Goal: Communication & Community: Answer question/provide support

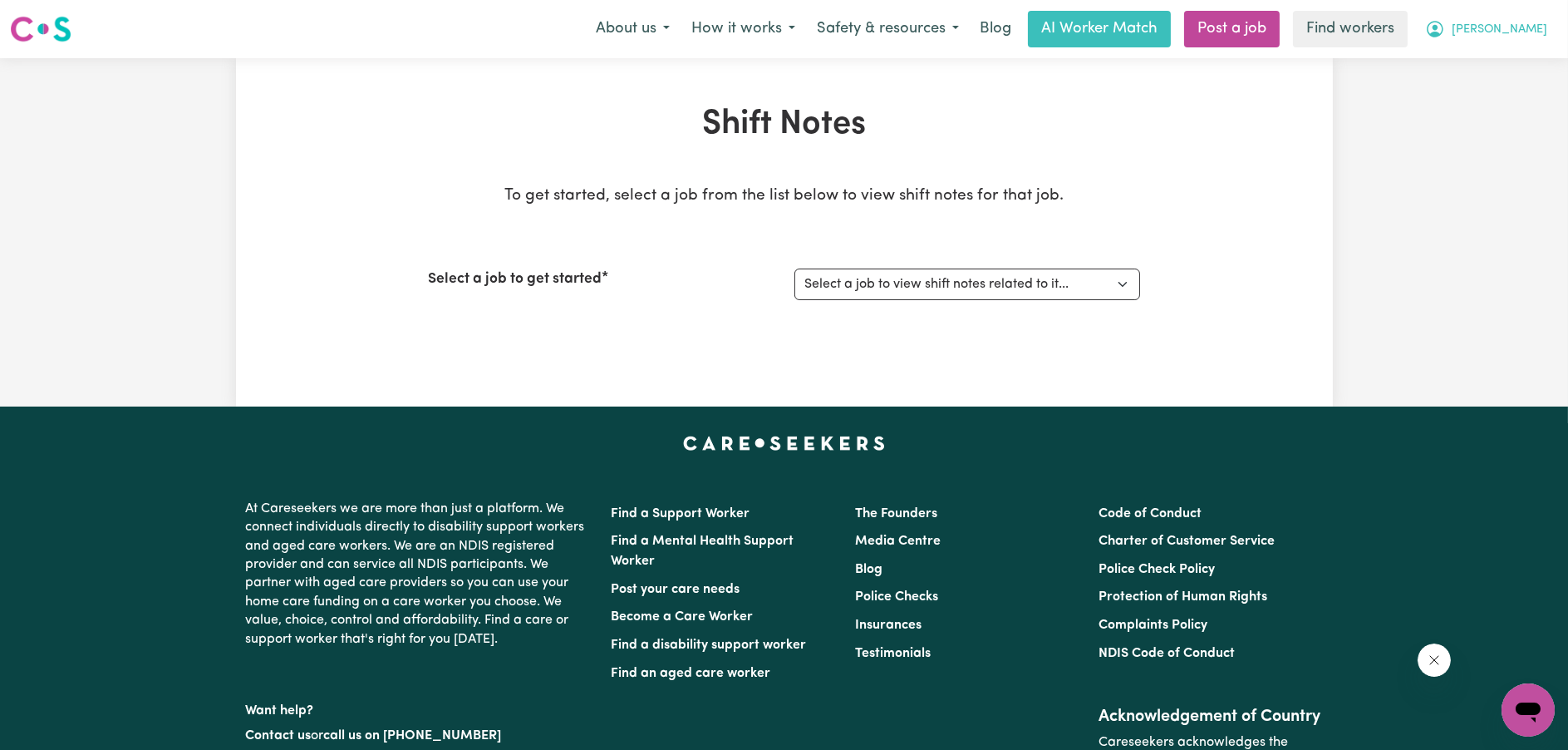
click at [1520, 28] on span "[PERSON_NAME]" at bounding box center [1500, 30] width 96 height 18
click at [1496, 66] on link "My Dashboard" at bounding box center [1491, 64] width 131 height 32
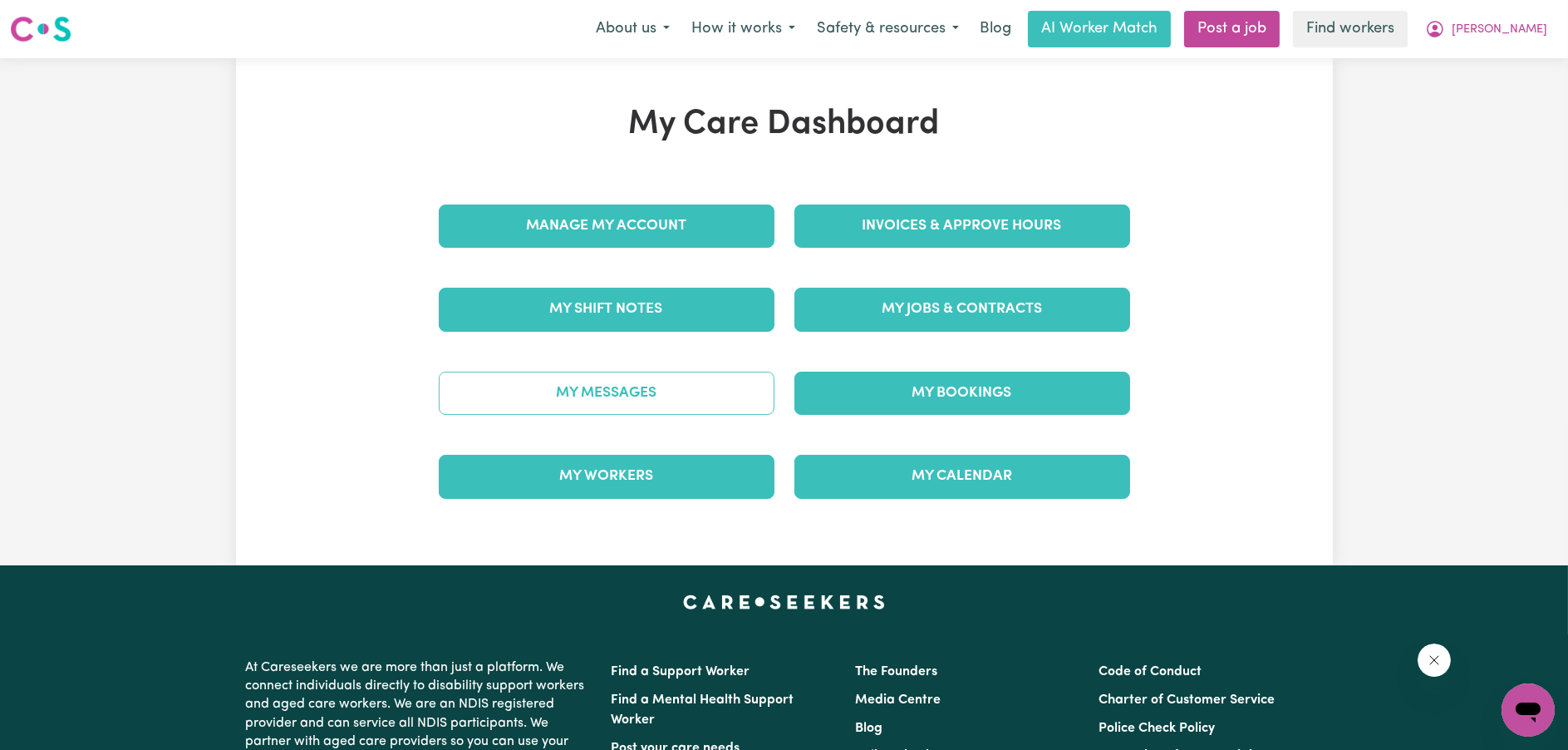
click at [650, 383] on link "My Messages" at bounding box center [606, 394] width 335 height 43
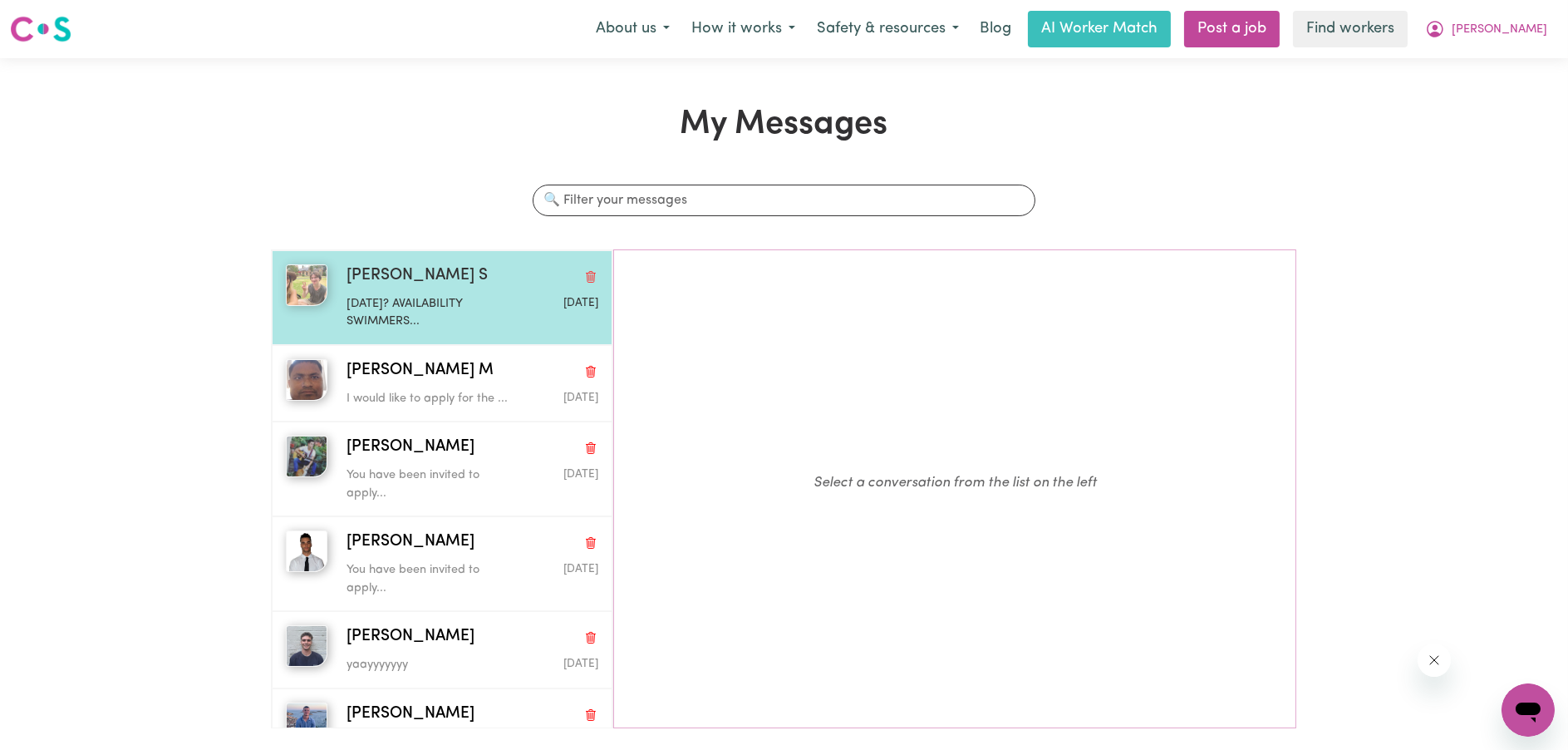
click at [472, 301] on p "[DATE]? AVAILABILITY SWIMMERS..." at bounding box center [430, 313] width 168 height 36
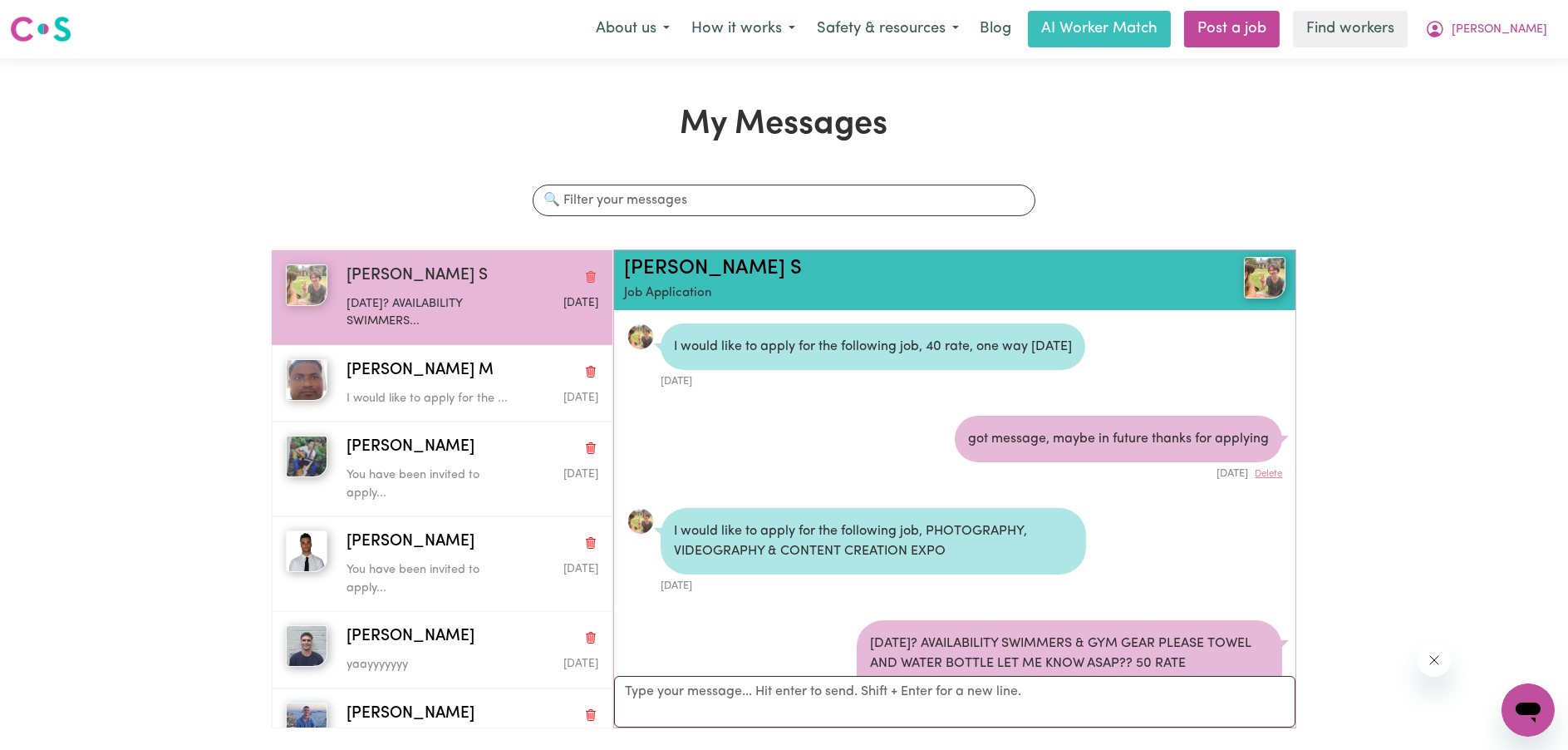
scroll to position [96, 0]
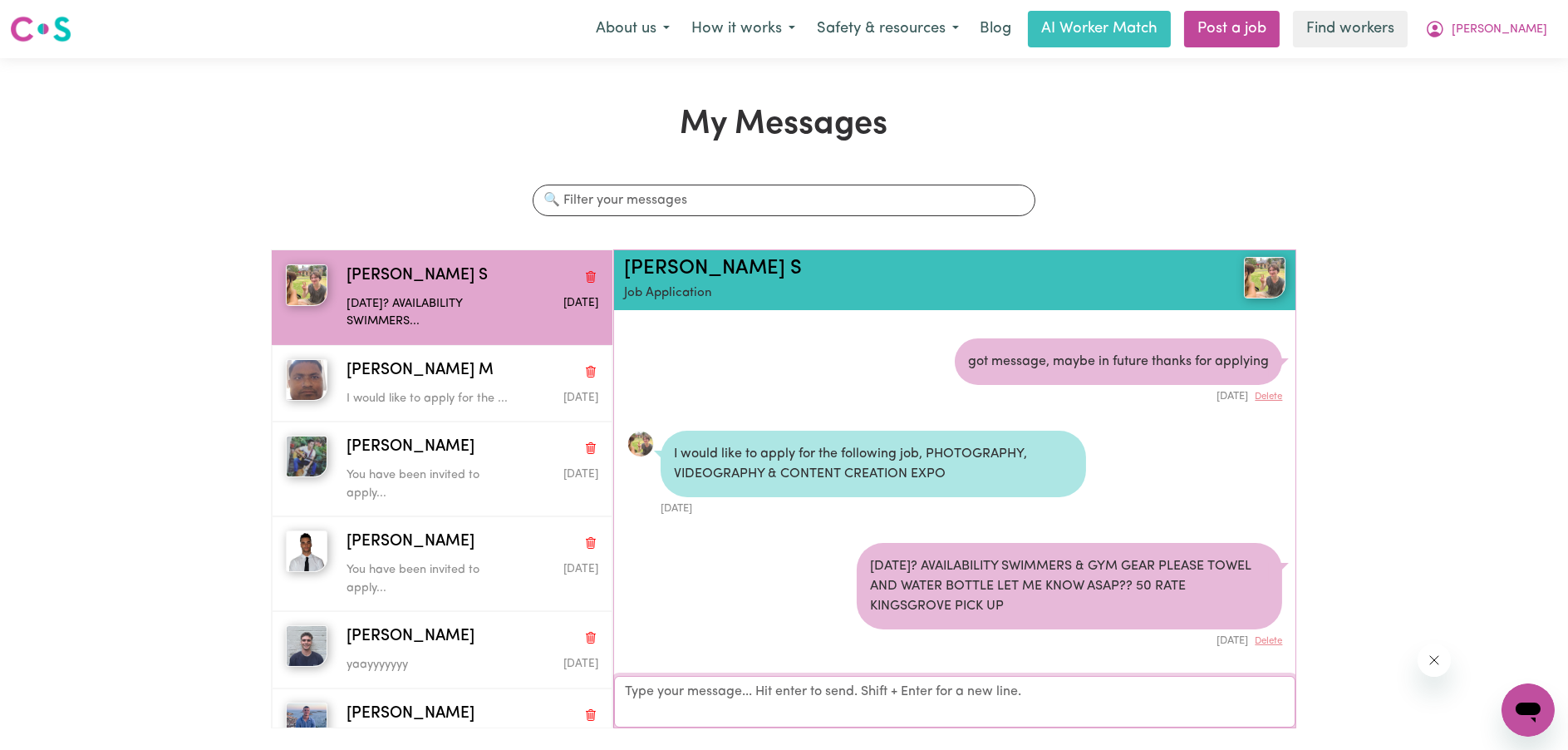
click at [748, 707] on textarea "Your reply" at bounding box center [955, 701] width 683 height 52
click at [748, 686] on textarea "Your reply" at bounding box center [955, 701] width 683 height 52
click at [748, 695] on textarea "Your reply" at bounding box center [955, 701] width 683 height 52
type textarea "can we talk?"
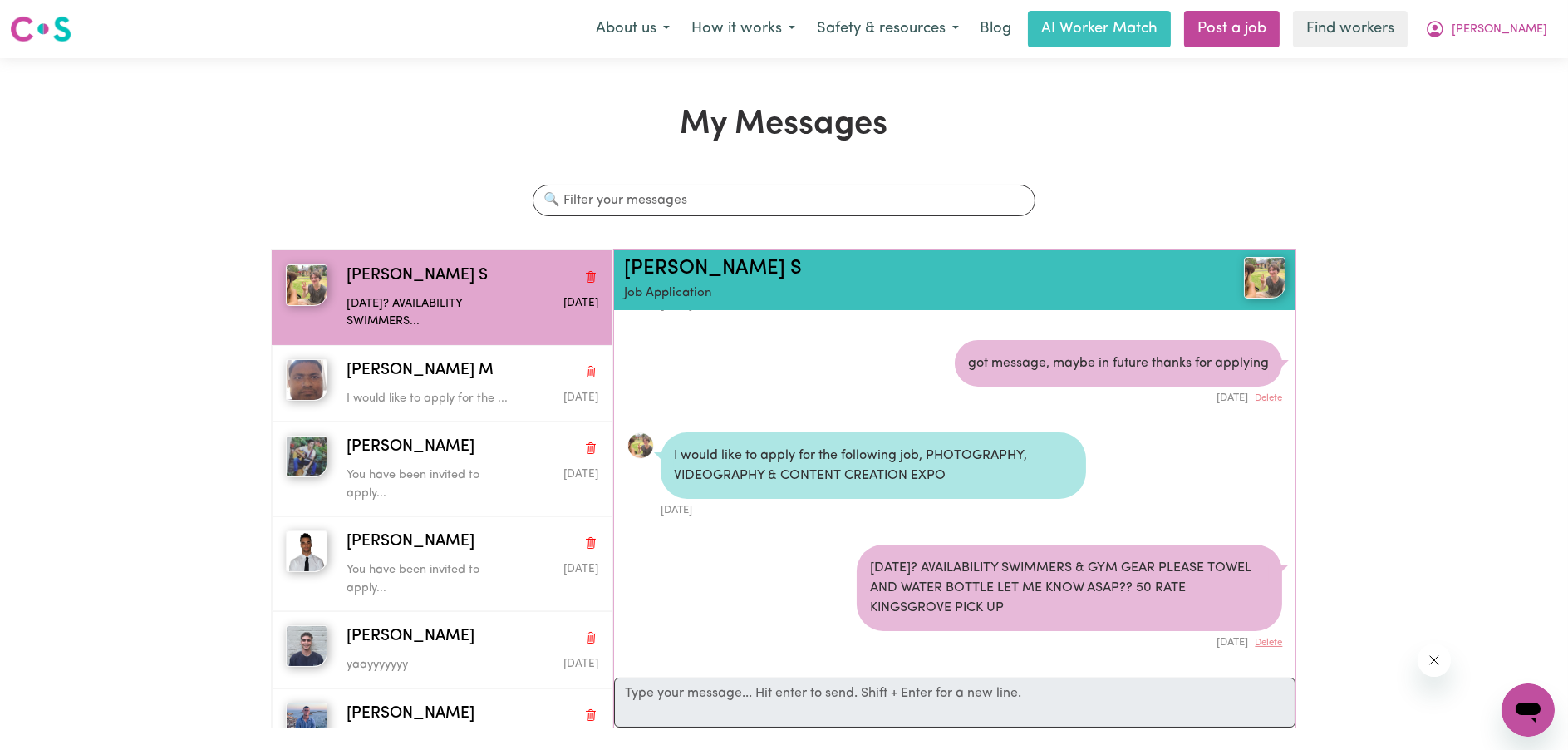
scroll to position [187, 0]
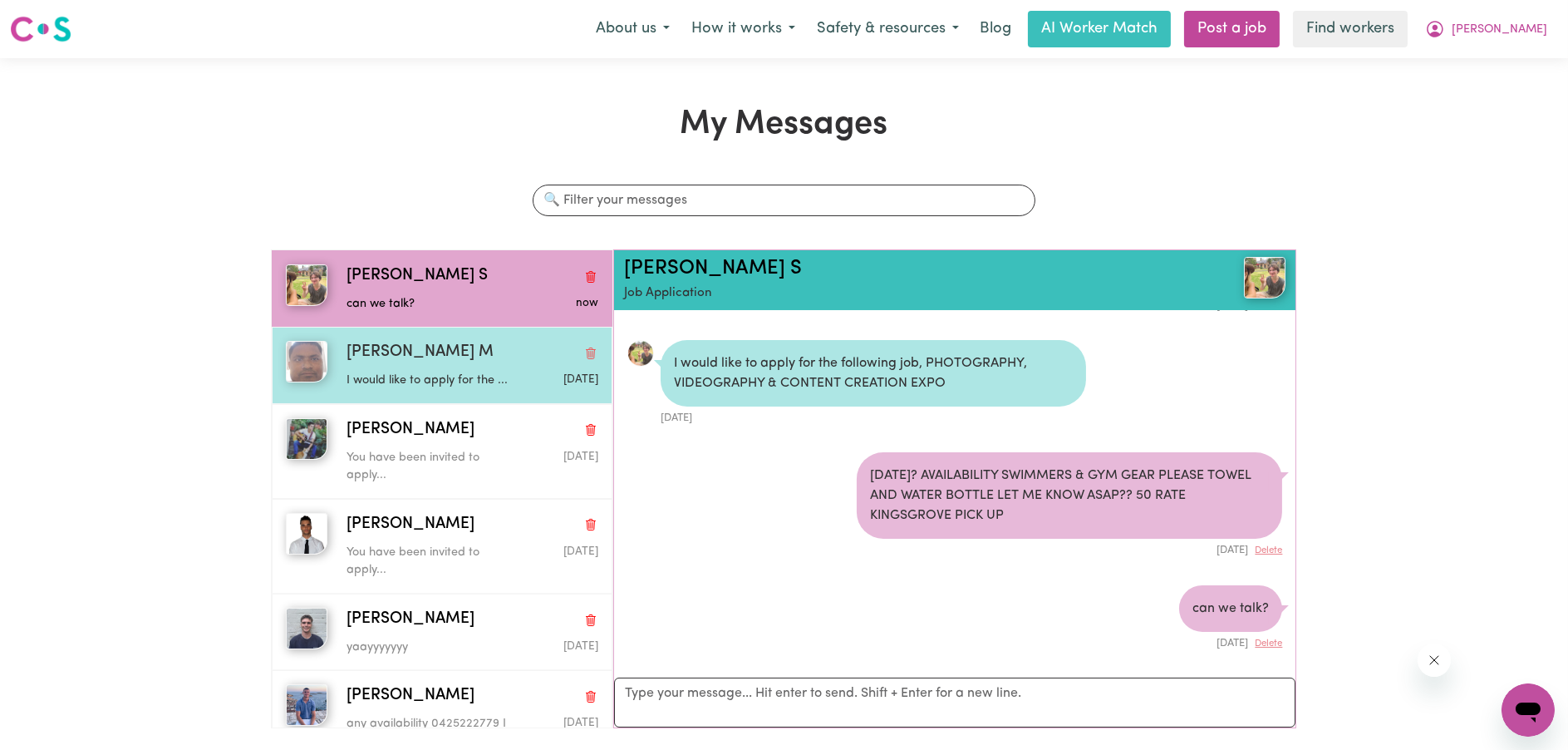
click at [584, 355] on icon "Delete conversation" at bounding box center [590, 353] width 14 height 14
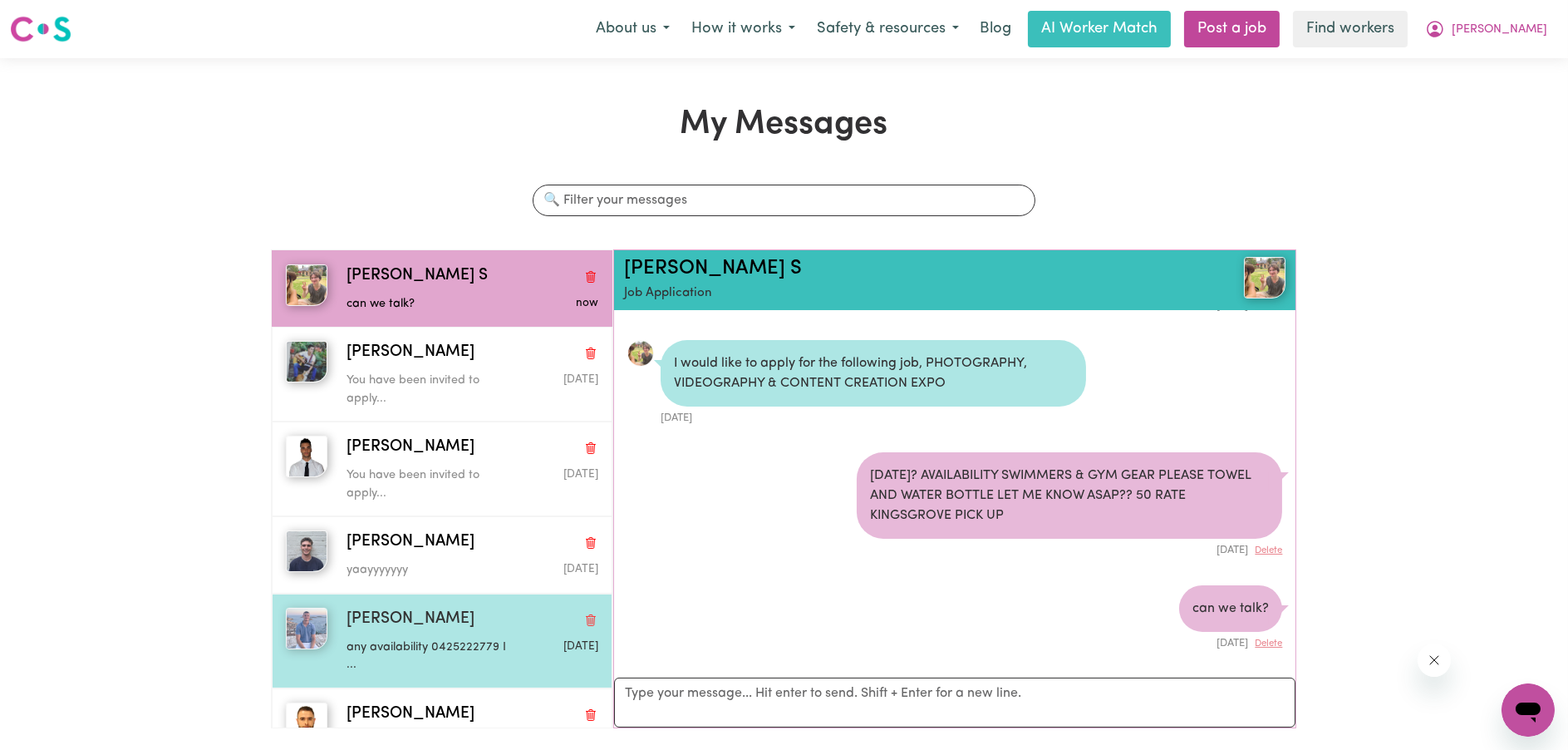
click at [423, 637] on div "any availability 0425222779 I ..." at bounding box center [430, 653] width 168 height 43
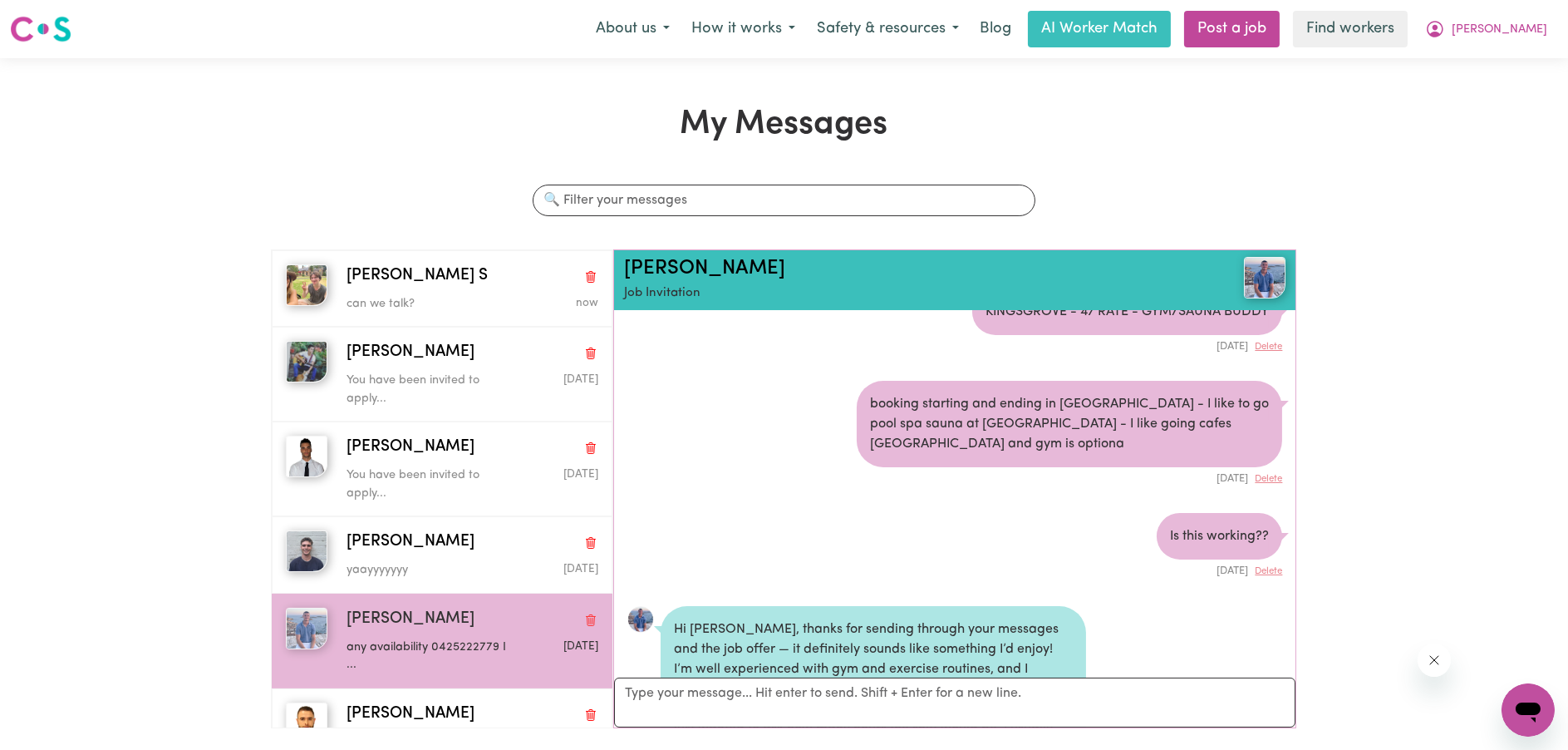
scroll to position [2893, 0]
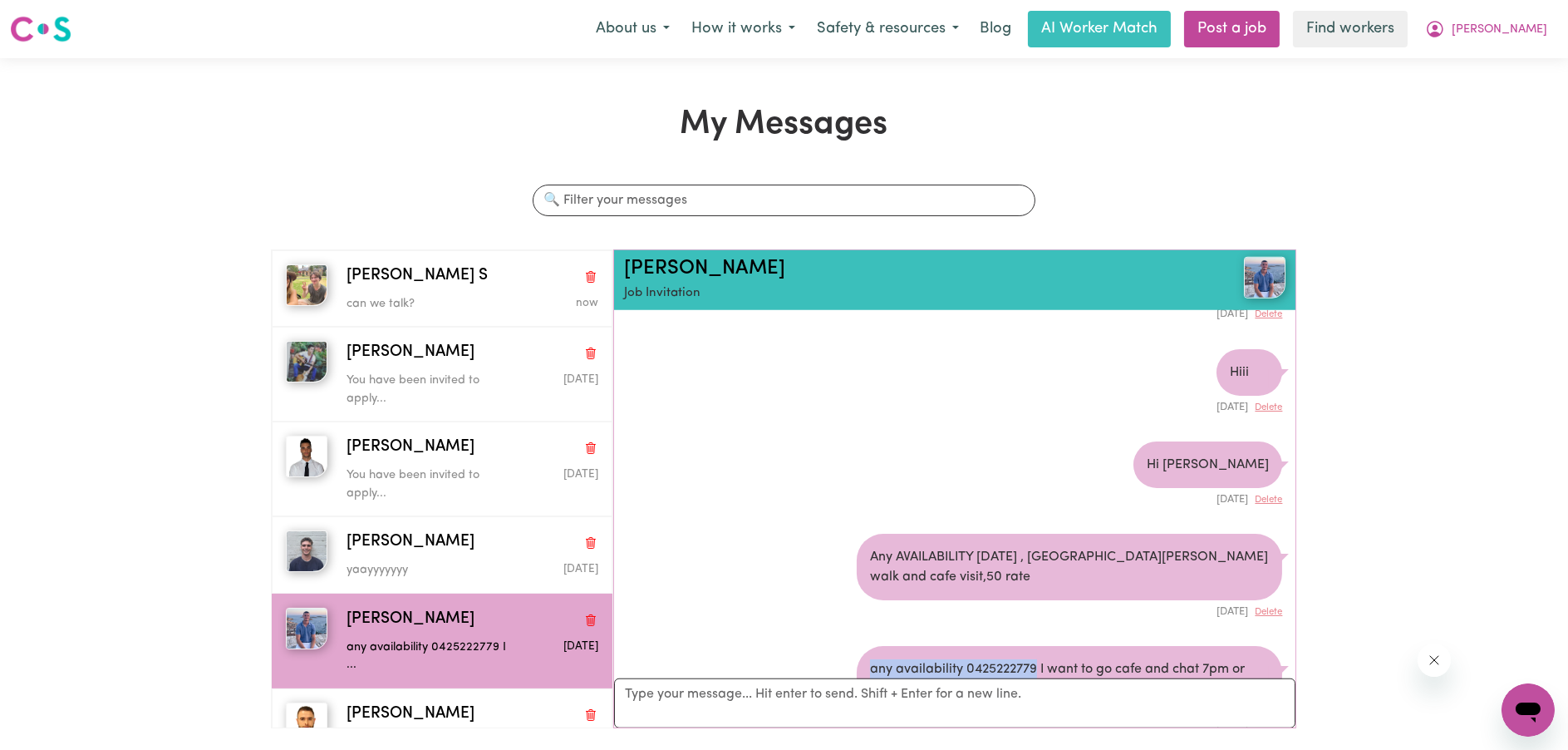
drag, startPoint x: 864, startPoint y: 588, endPoint x: 1032, endPoint y: 587, distance: 168.0
click at [1032, 646] on div "any availability 0425222779 I want to go cafe and chat 7pm or cinemas [DATE]" at bounding box center [1070, 679] width 426 height 67
copy div "any availability 0425222779"
paste textarea "any availability 0425222779"
type textarea "any availability 0425222779"
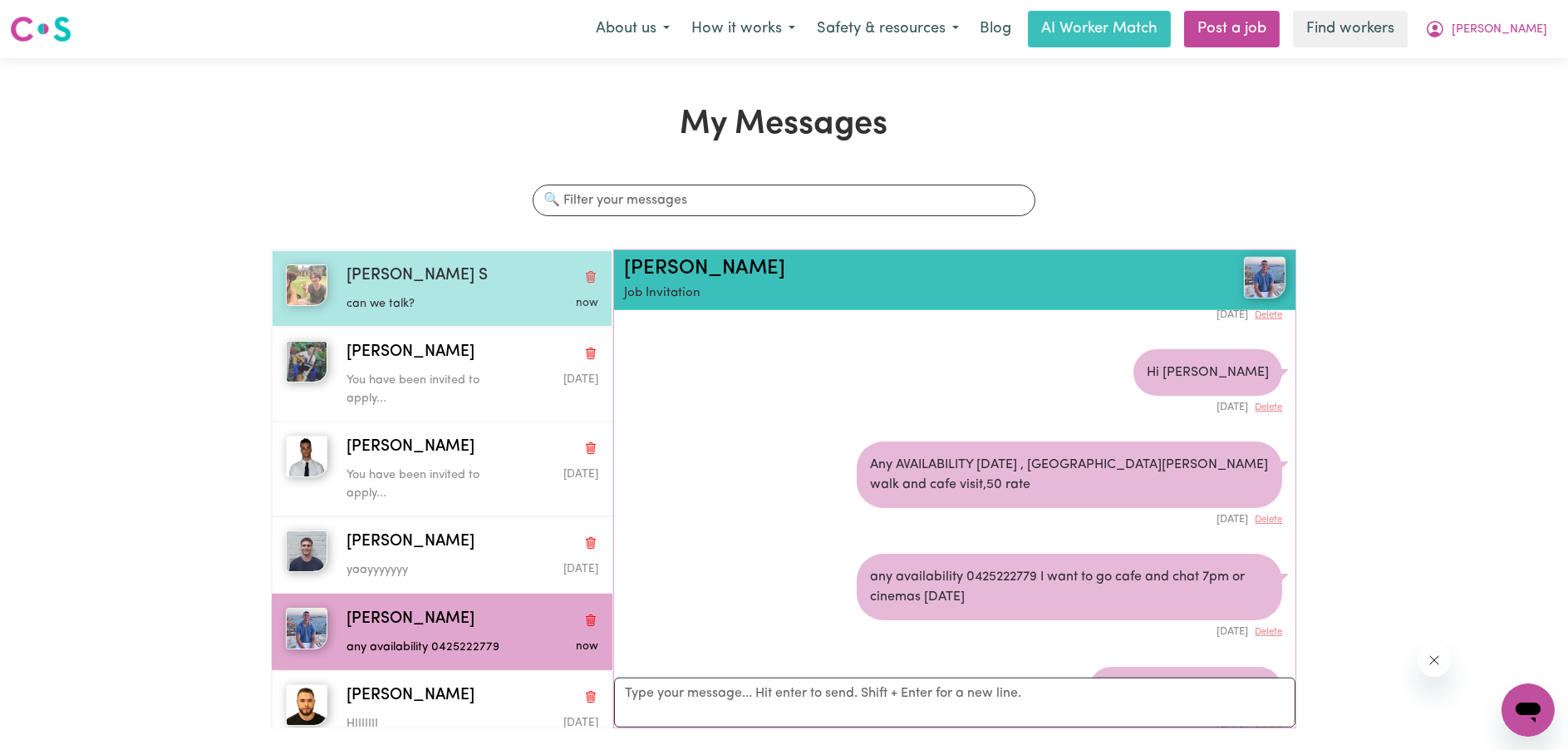
click at [420, 295] on p "can we talk?" at bounding box center [430, 304] width 168 height 18
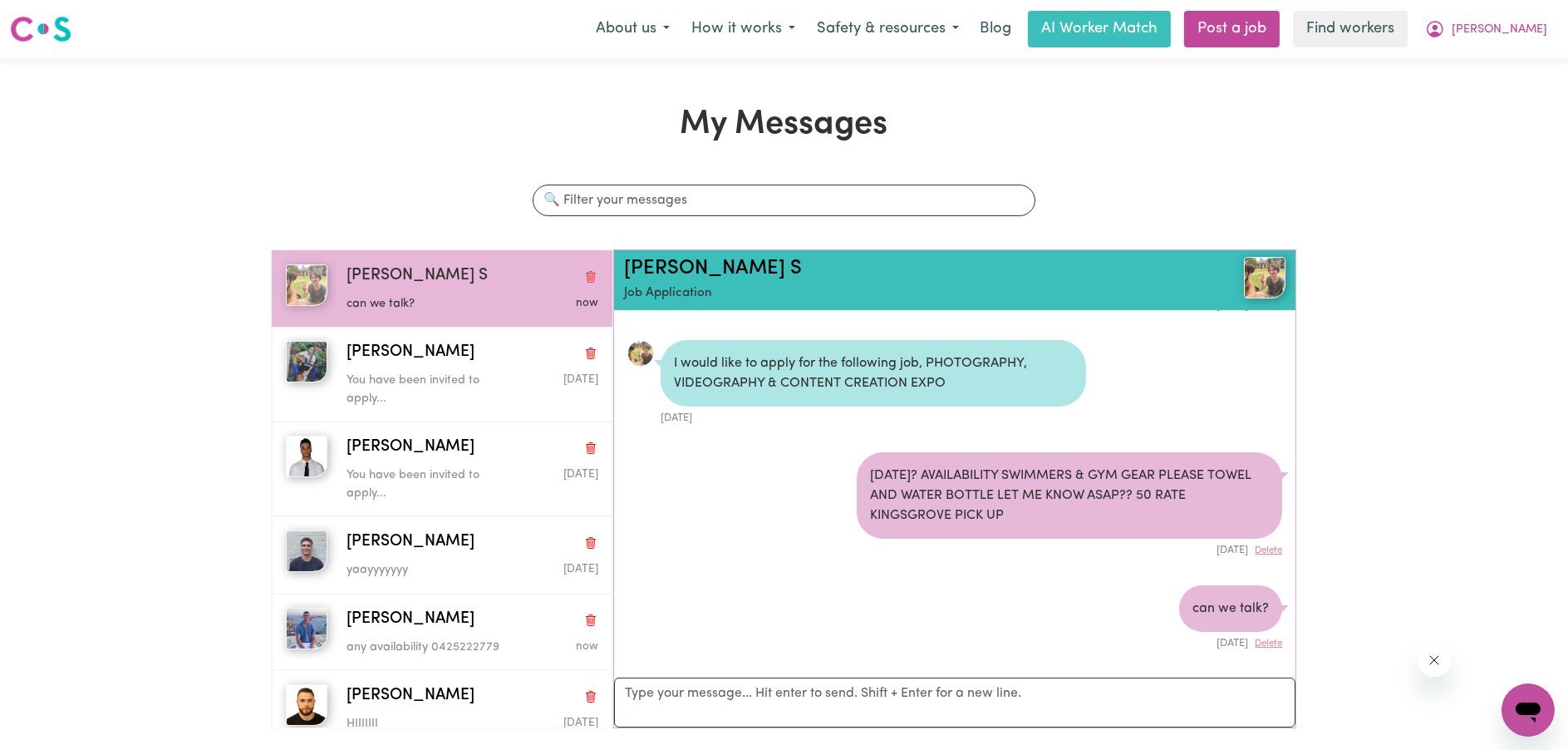
scroll to position [187, 0]
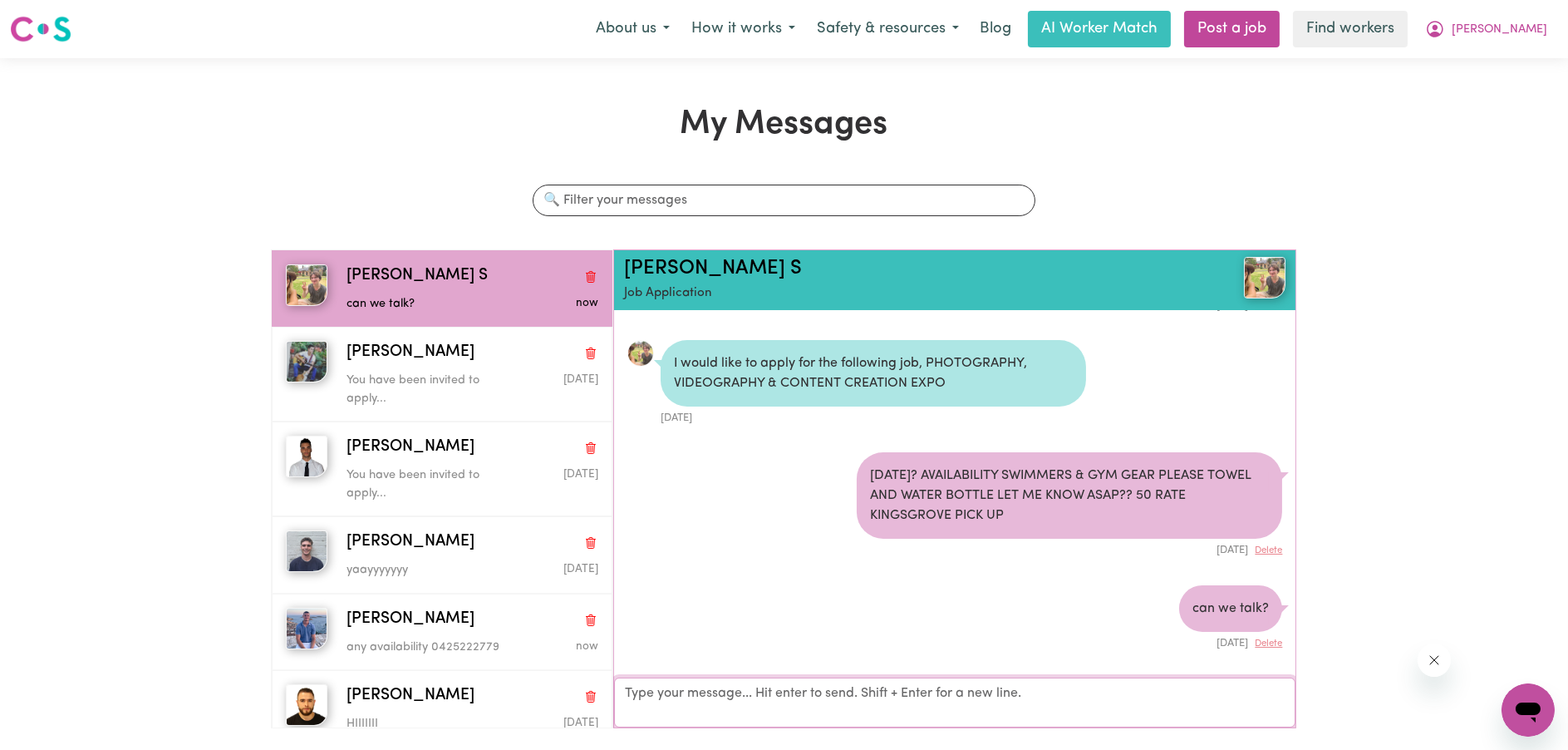
click at [724, 708] on textarea "Your reply" at bounding box center [955, 702] width 683 height 50
paste textarea "any availability 0425222779"
type textarea "any availability 0425222779"
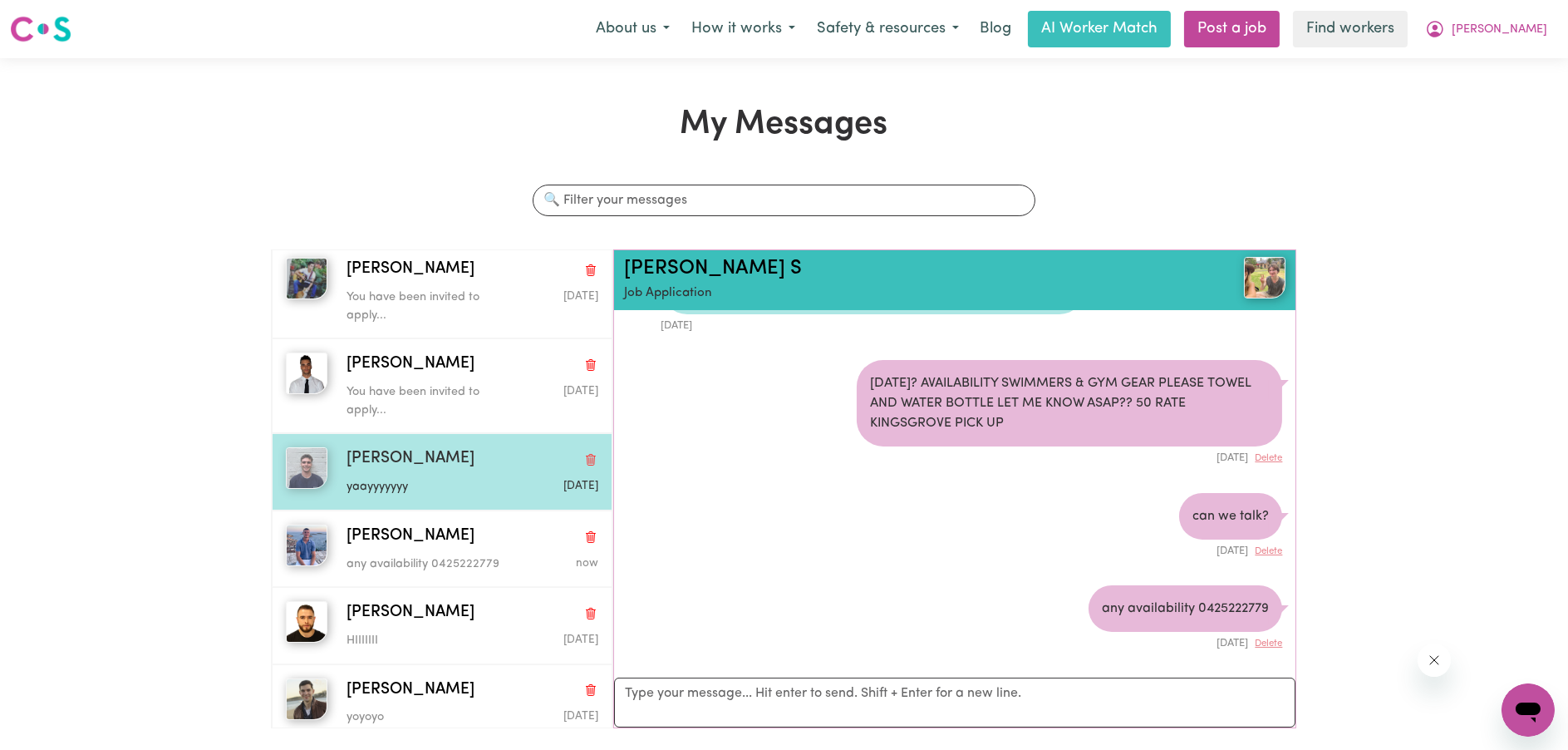
scroll to position [166, 0]
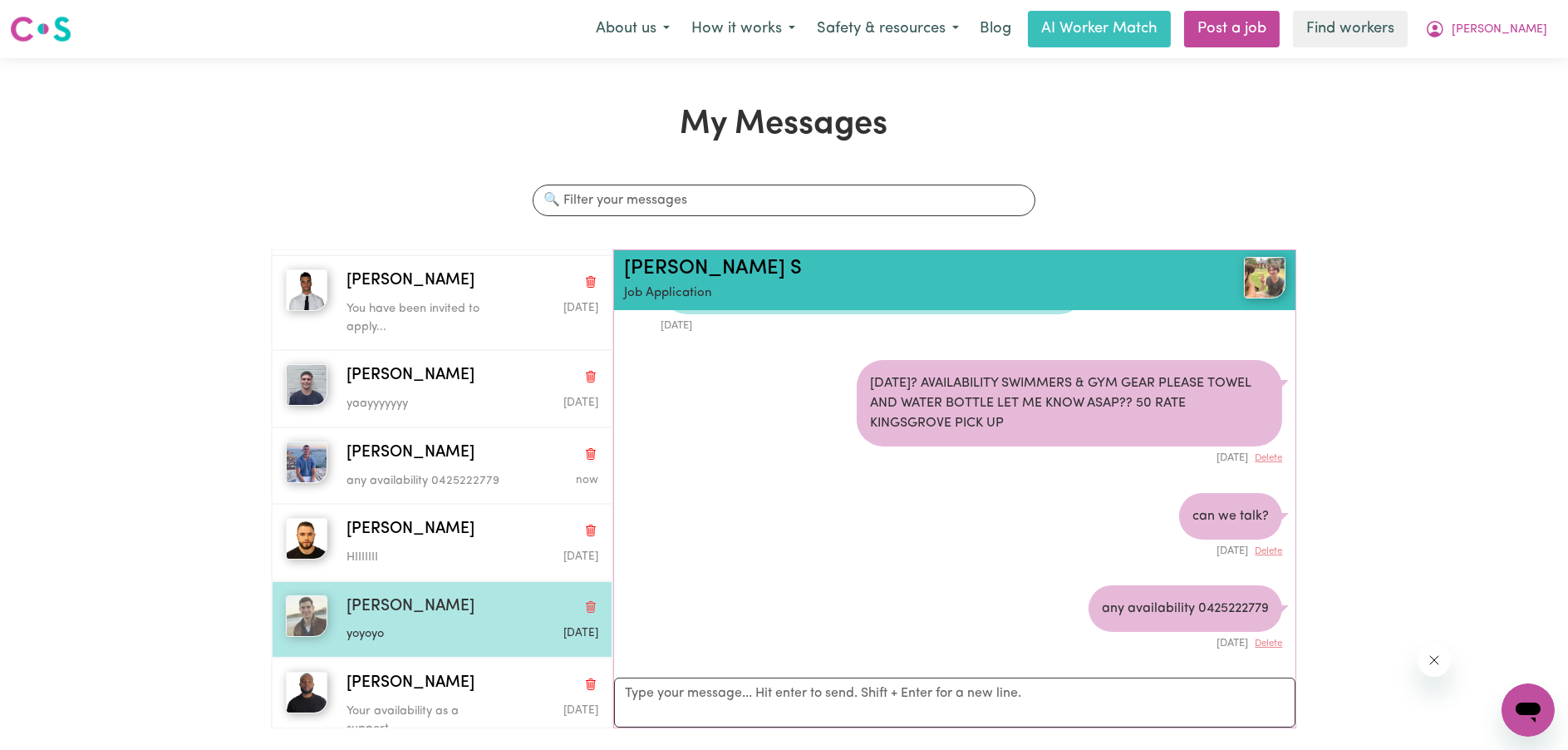
click at [466, 608] on div "[PERSON_NAME]" at bounding box center [472, 607] width 251 height 24
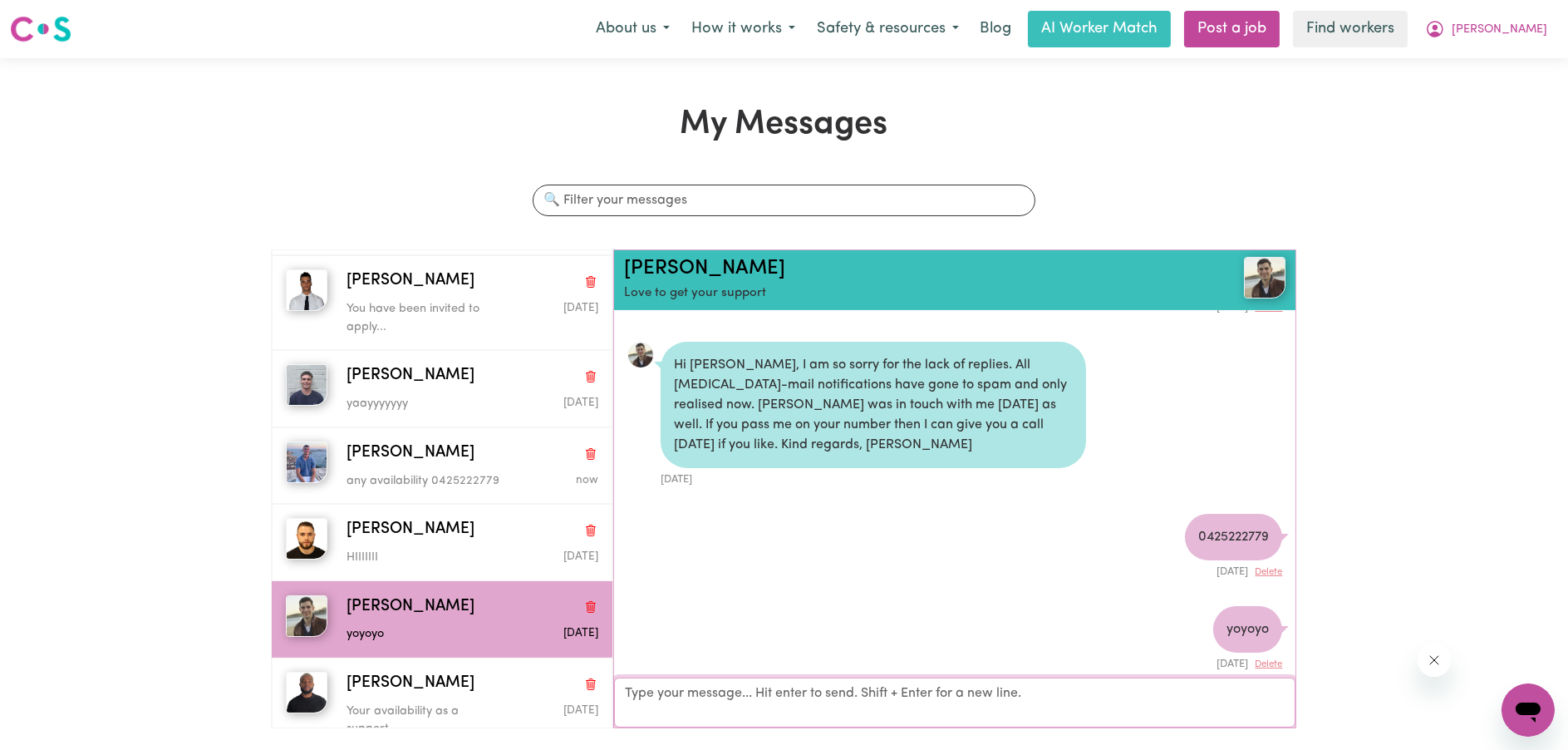
paste textarea "any availability 0425222779"
type textarea "any availability 0425222779"
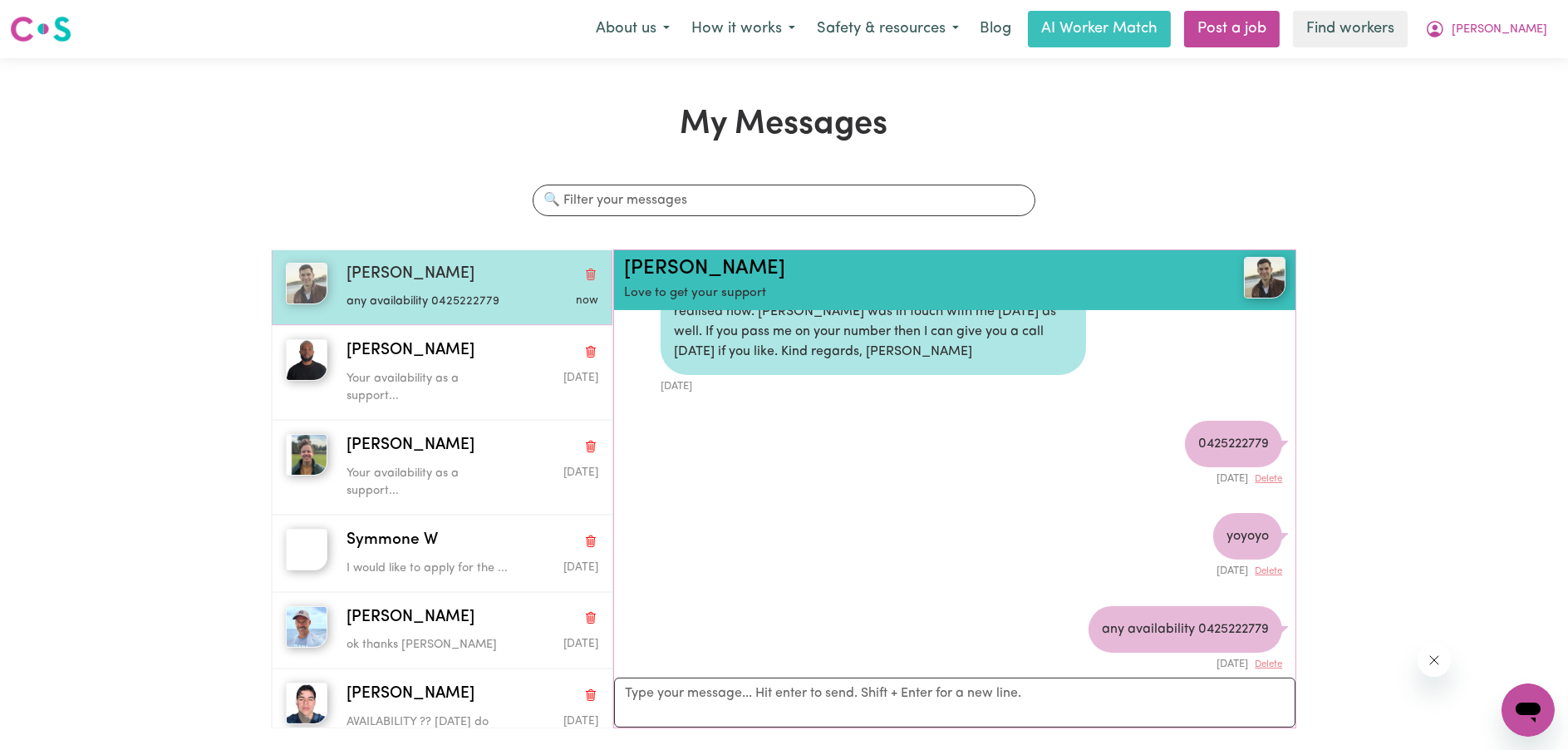
scroll to position [665, 0]
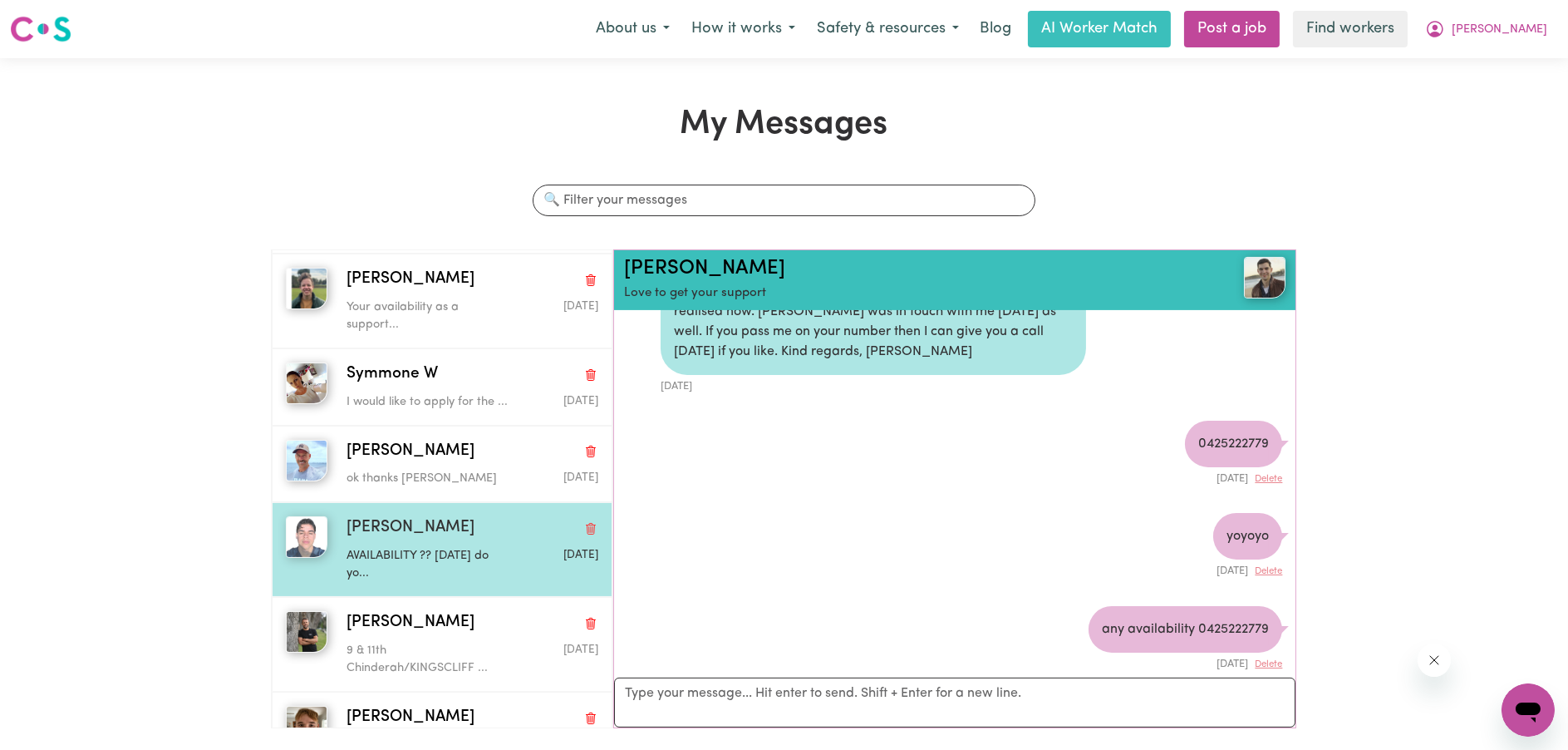
click at [426, 540] on div "[PERSON_NAME]" at bounding box center [472, 528] width 251 height 24
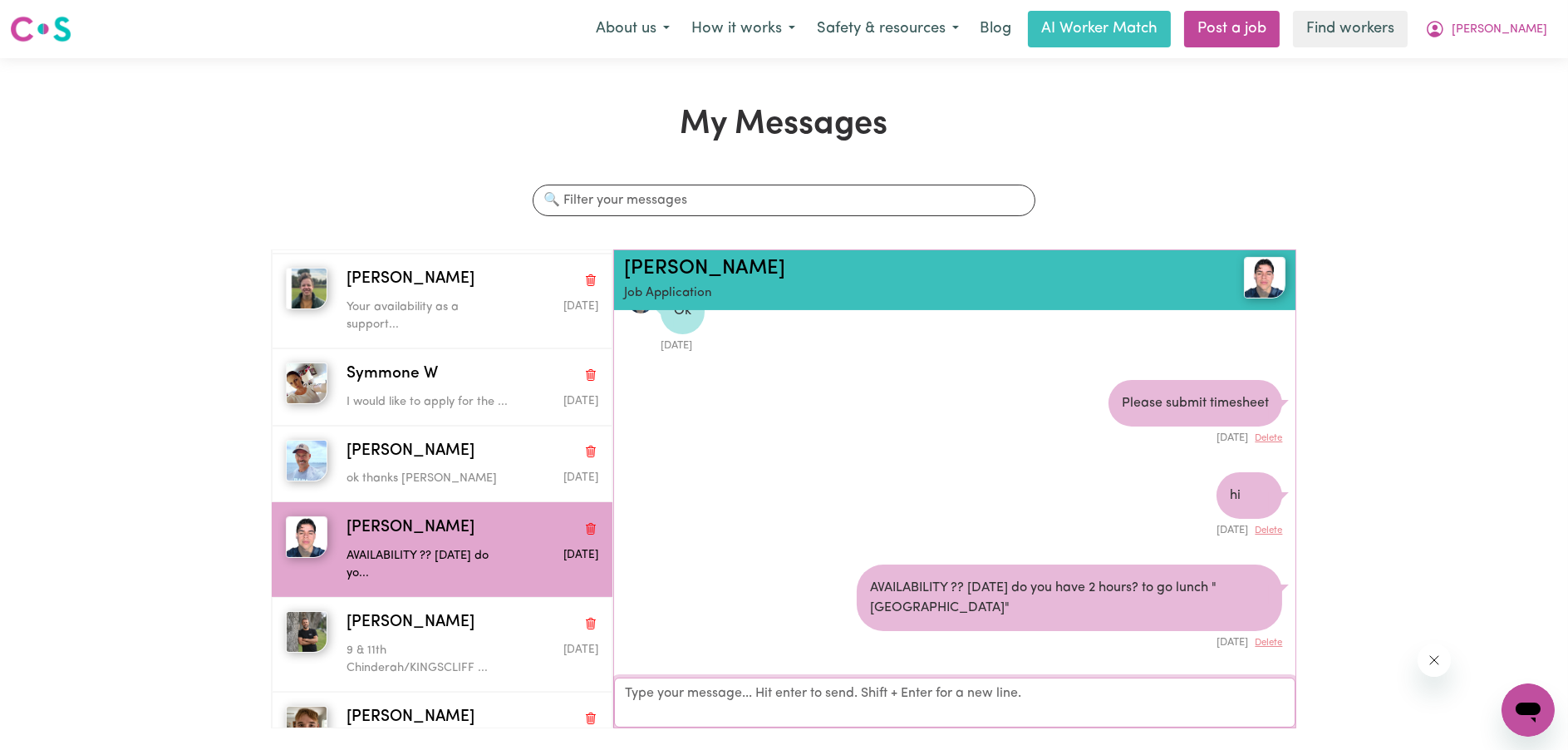
click at [769, 703] on textarea "Your reply" at bounding box center [955, 702] width 683 height 50
paste textarea "any availability 0425222779"
type textarea "any availability 0425222779"
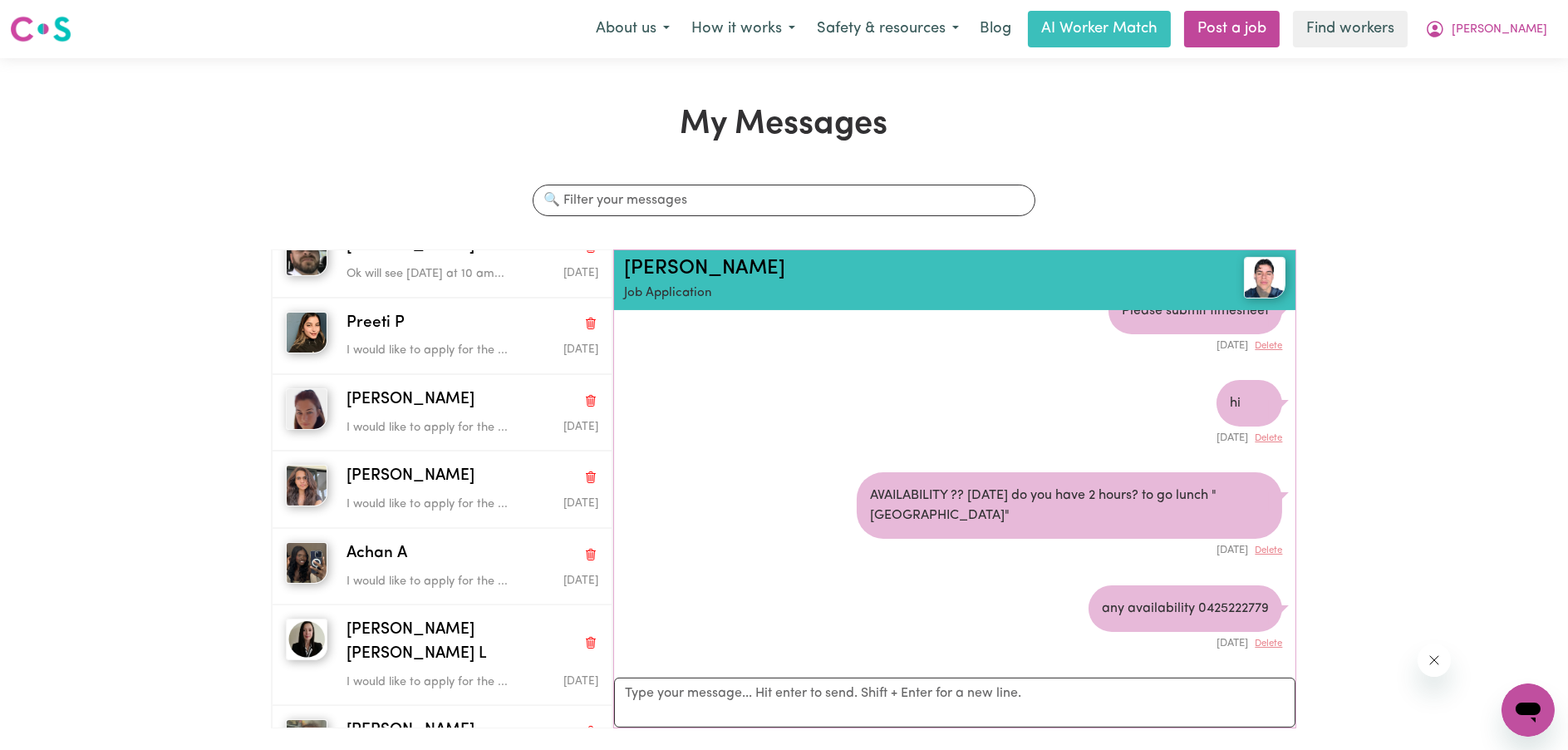
scroll to position [1829, 0]
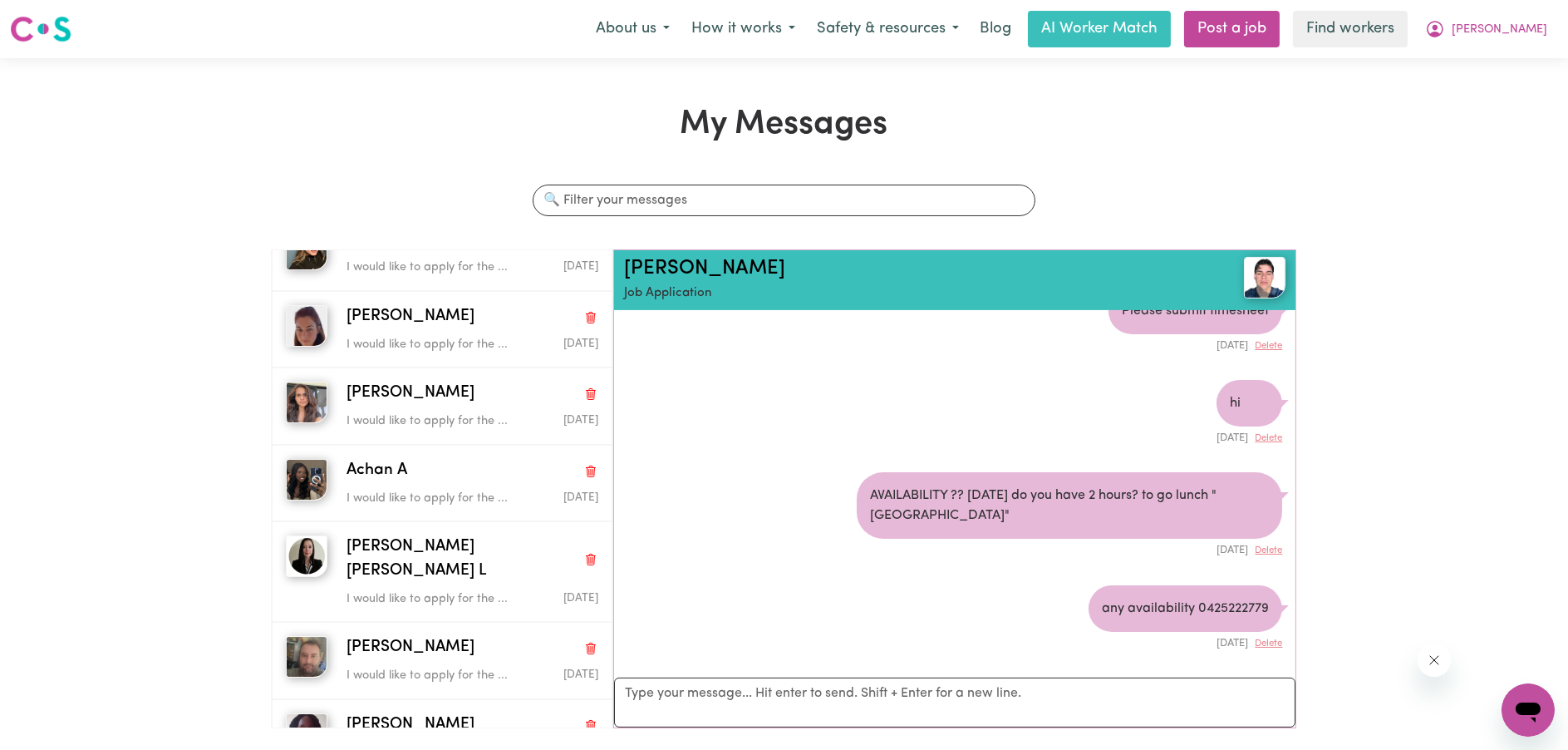
drag, startPoint x: 1508, startPoint y: 29, endPoint x: 1497, endPoint y: 46, distance: 20.2
click at [1508, 30] on span "[PERSON_NAME]" at bounding box center [1500, 30] width 96 height 18
click at [1469, 58] on link "My Dashboard" at bounding box center [1491, 64] width 131 height 32
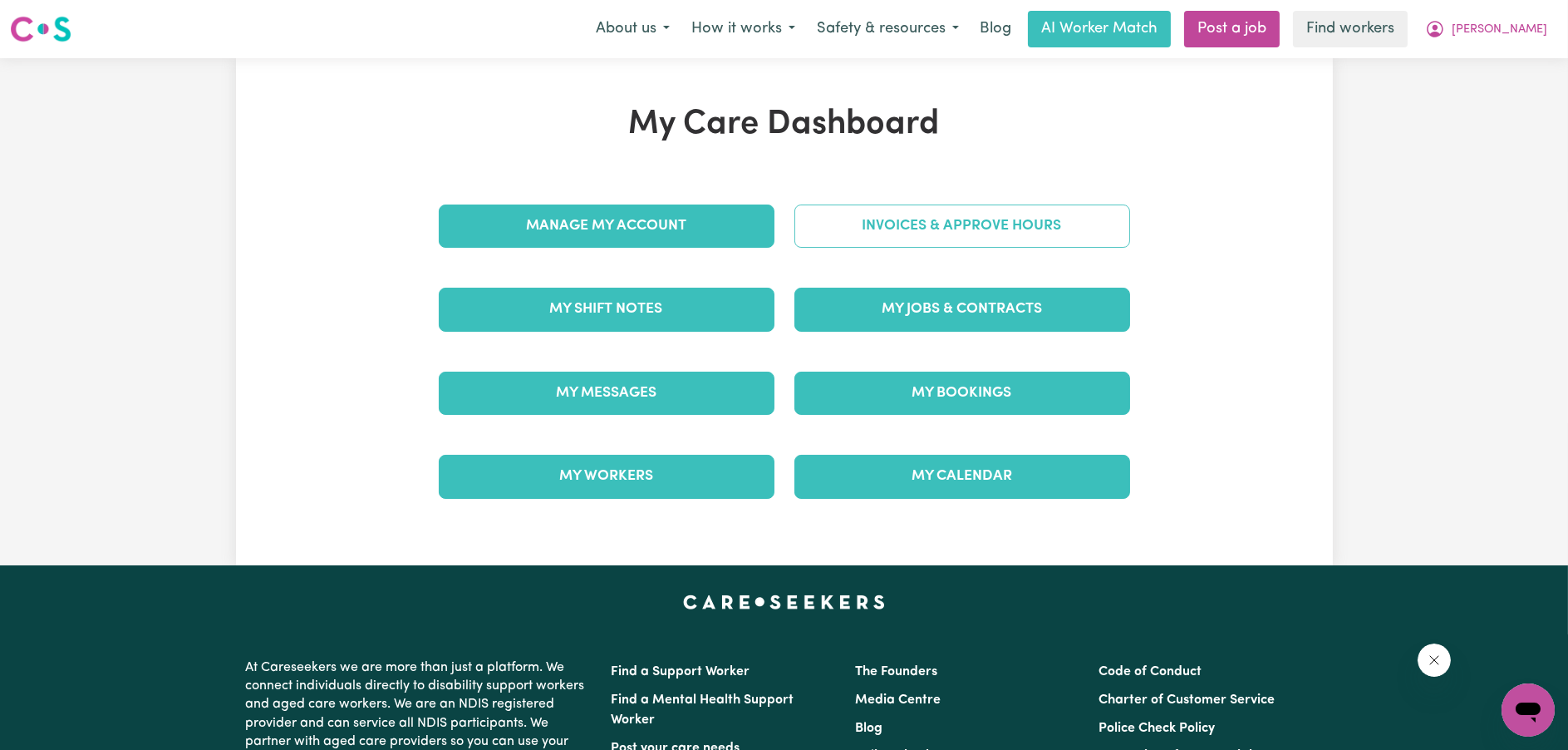
click at [864, 224] on link "Invoices & Approve Hours" at bounding box center [962, 226] width 335 height 43
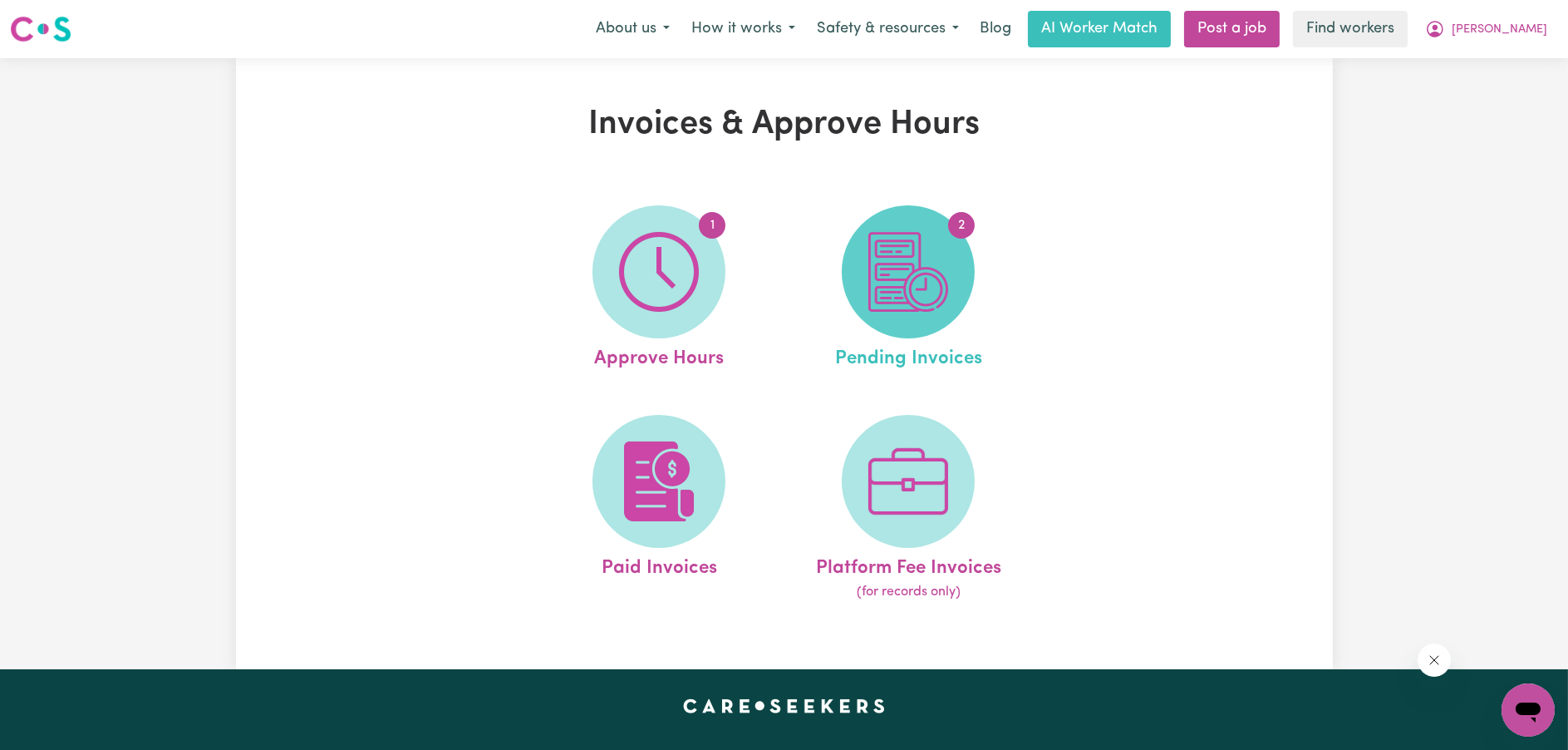
click at [878, 255] on img at bounding box center [908, 271] width 80 height 80
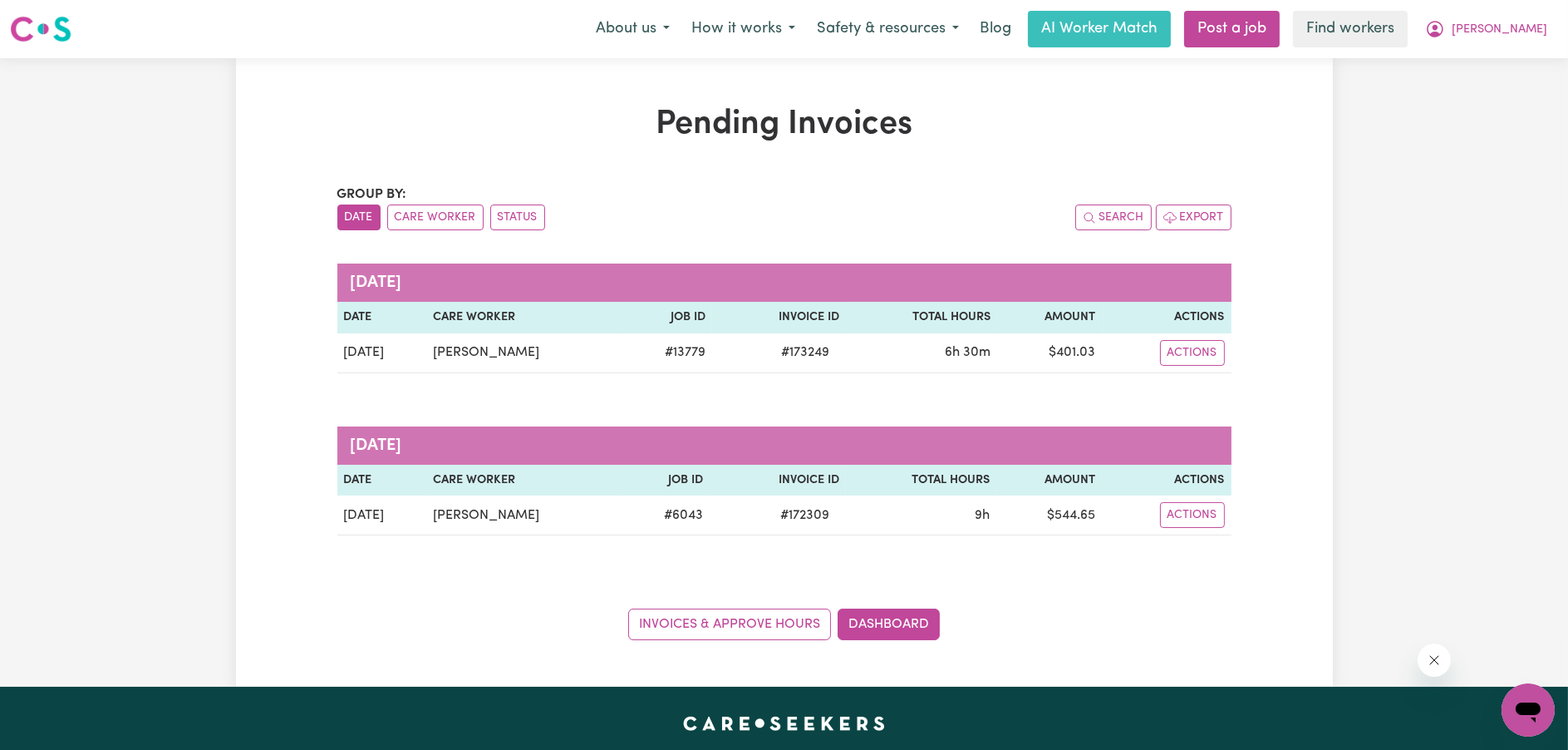
scroll to position [166, 0]
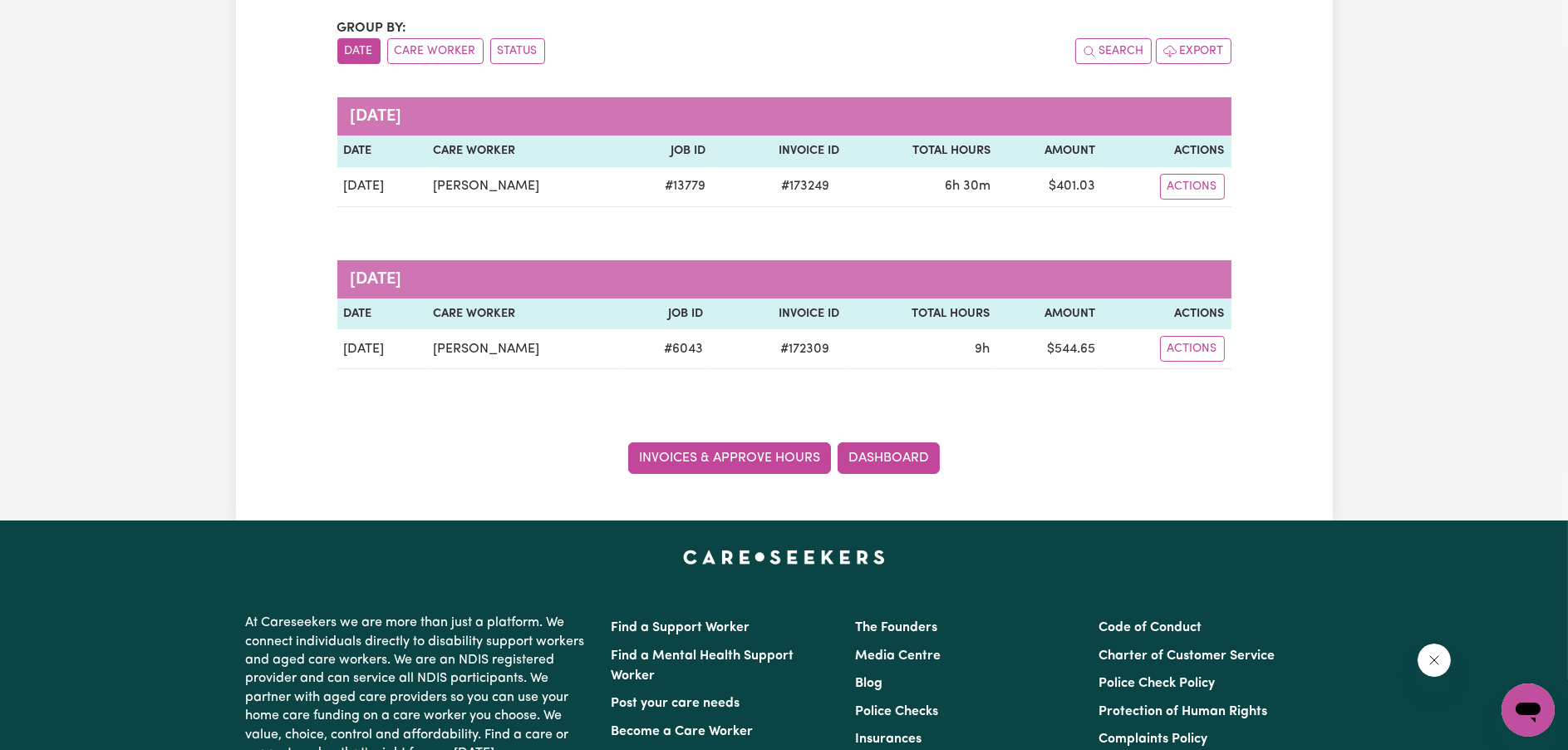
click at [793, 457] on link "Invoices & Approve Hours" at bounding box center [730, 458] width 203 height 32
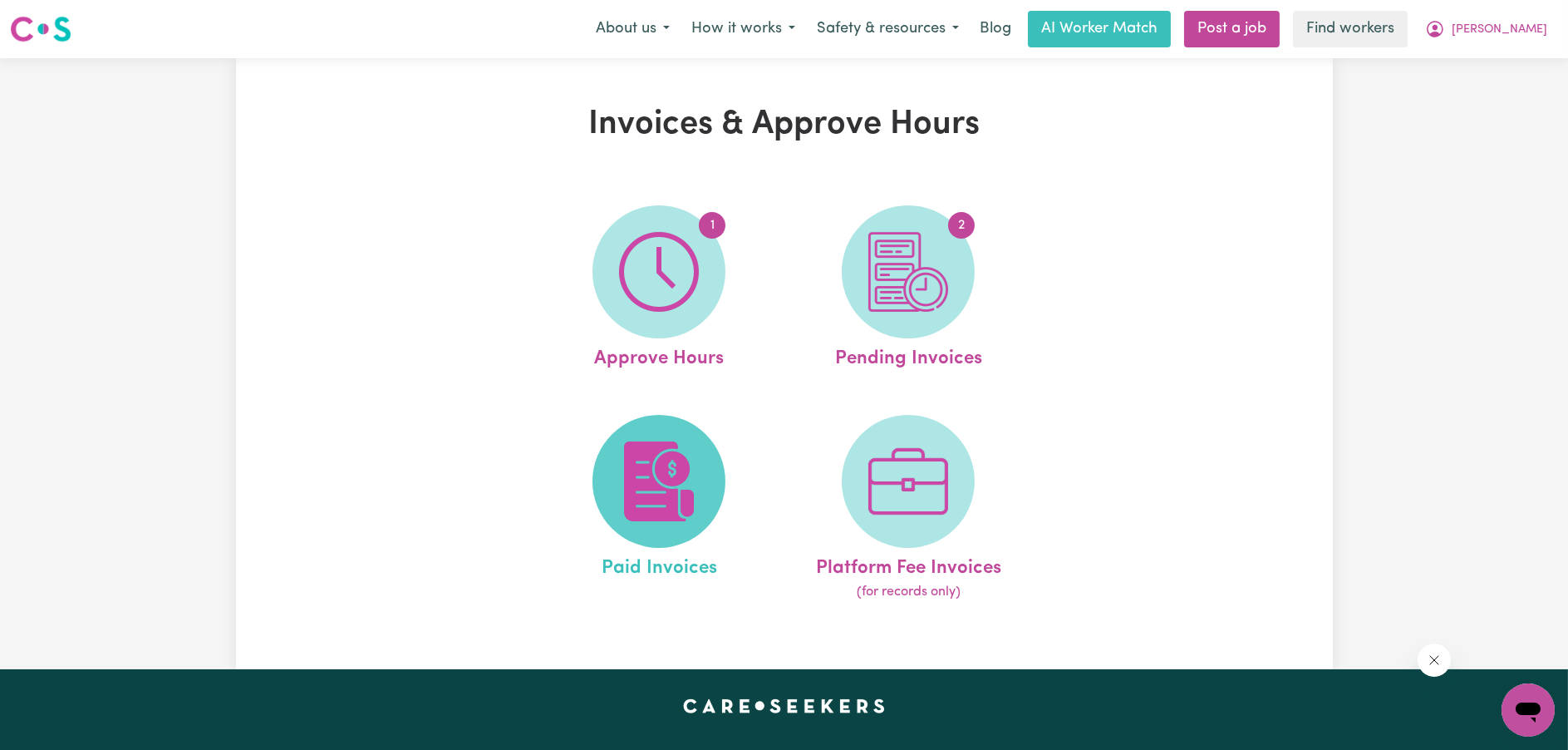
click at [703, 484] on span at bounding box center [658, 481] width 133 height 133
